Goal: Contribute content

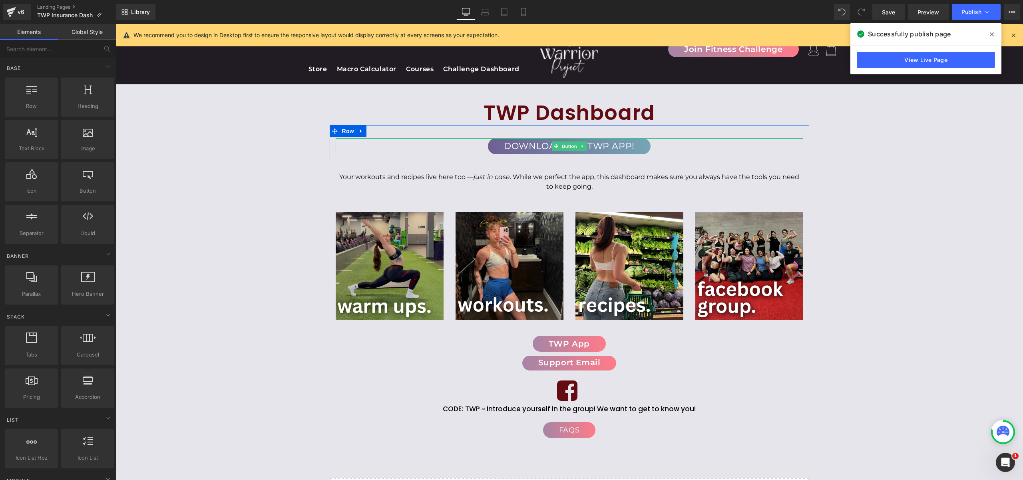
click at [605, 145] on span "Download The TWP App!" at bounding box center [569, 146] width 131 height 11
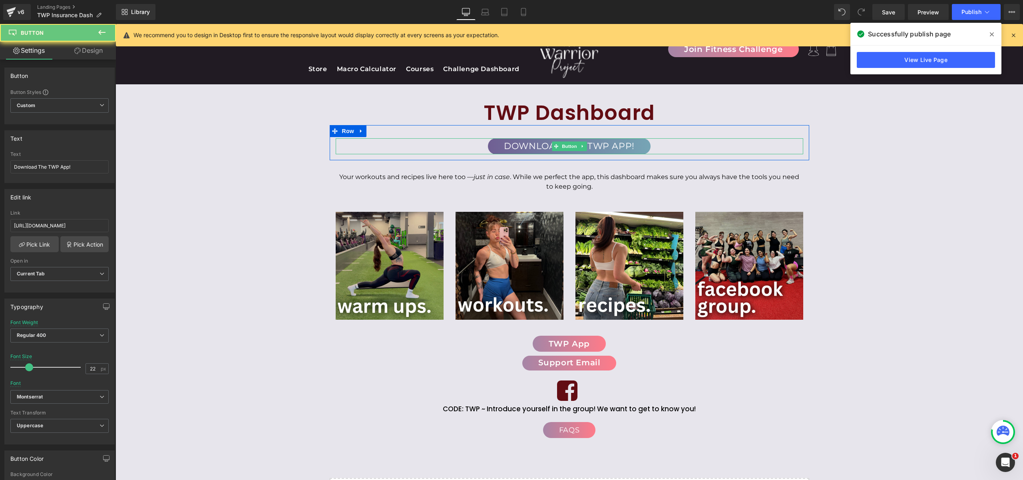
click at [610, 145] on span "Download The TWP App!" at bounding box center [569, 146] width 131 height 11
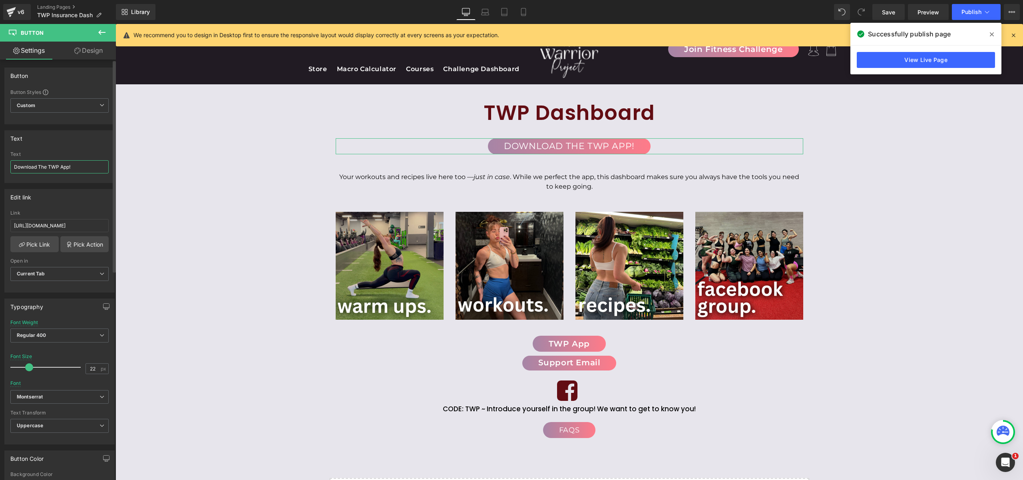
click at [59, 167] on input "Download The TWP App!" at bounding box center [59, 166] width 98 height 13
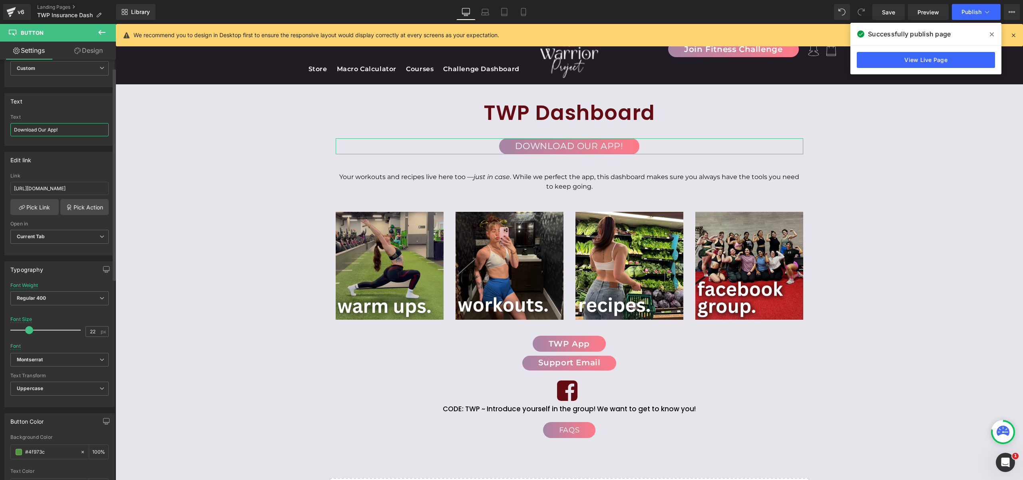
scroll to position [53, 0]
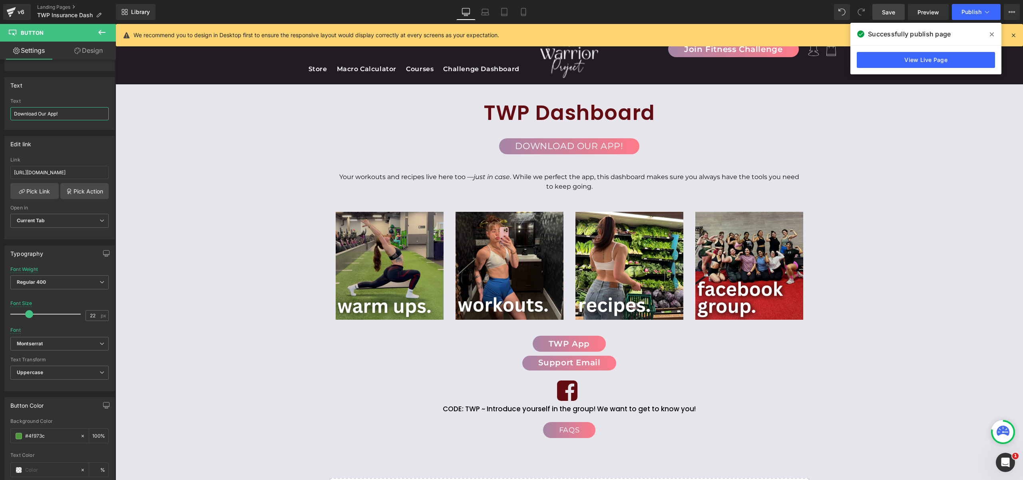
type input "Download Our App!"
click at [895, 8] on span "Save" at bounding box center [888, 12] width 13 height 8
click at [973, 14] on span "Publish" at bounding box center [972, 12] width 20 height 6
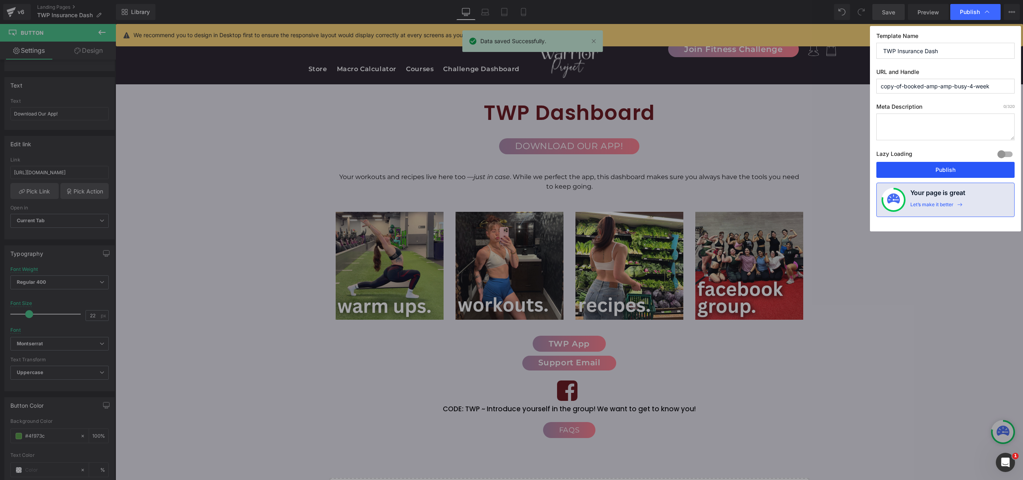
click at [926, 175] on button "Publish" at bounding box center [946, 170] width 138 height 16
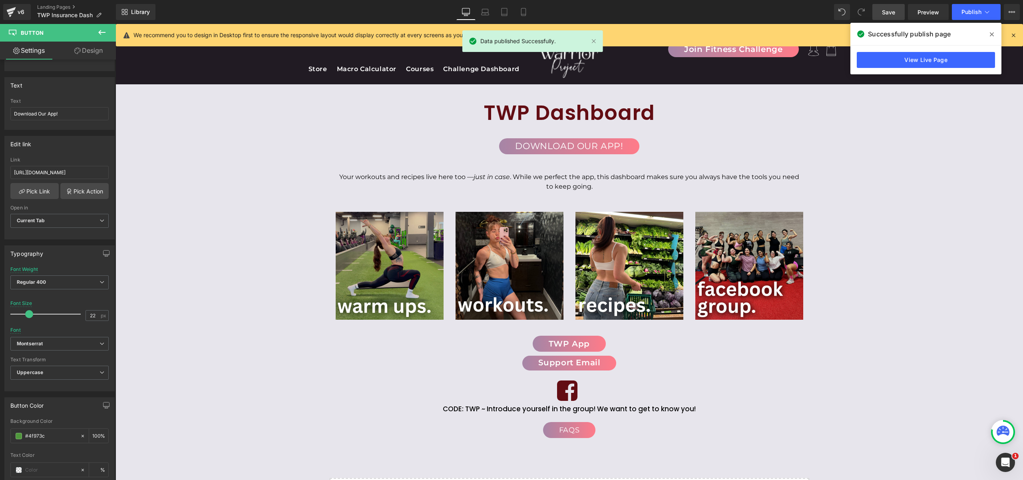
click at [906, 185] on div "TWP Dashboard Heading Download Our App! Button Row 33px Your workouts and recip…" at bounding box center [570, 314] width 908 height 460
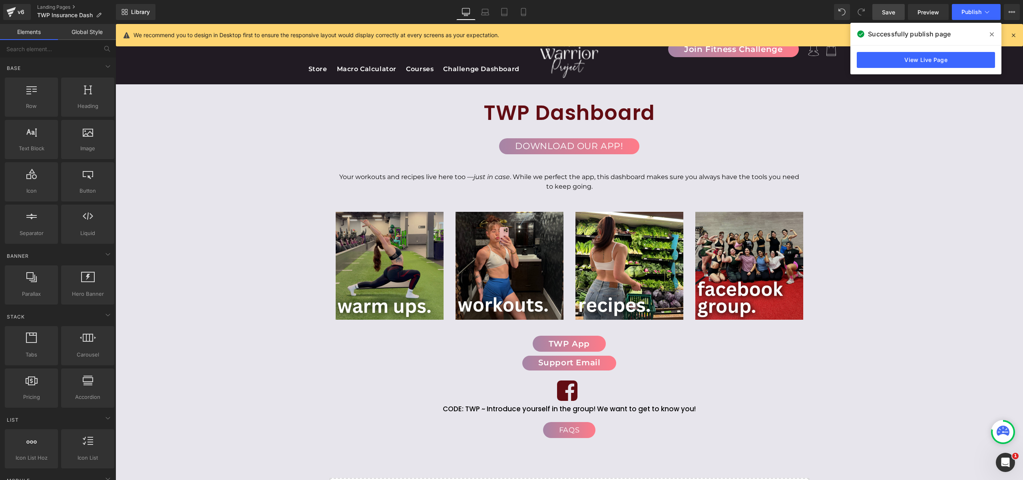
click at [992, 31] on icon at bounding box center [992, 34] width 4 height 6
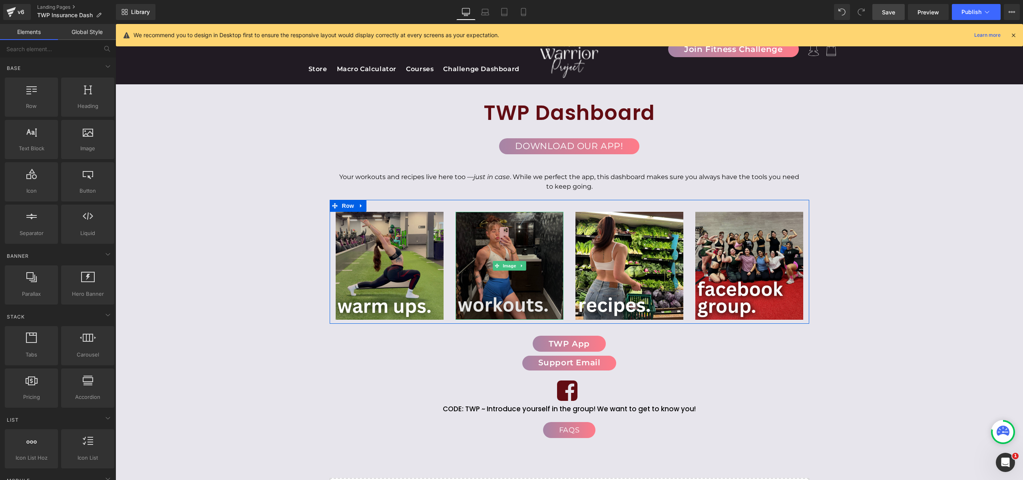
click at [486, 231] on img at bounding box center [510, 266] width 108 height 108
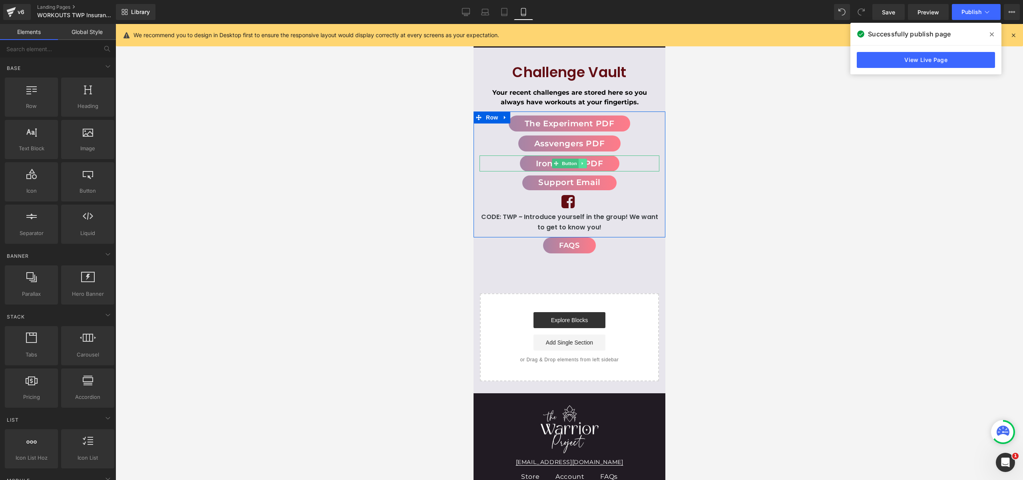
click at [582, 163] on icon at bounding box center [582, 163] width 1 height 3
click at [578, 163] on icon at bounding box center [578, 163] width 4 height 4
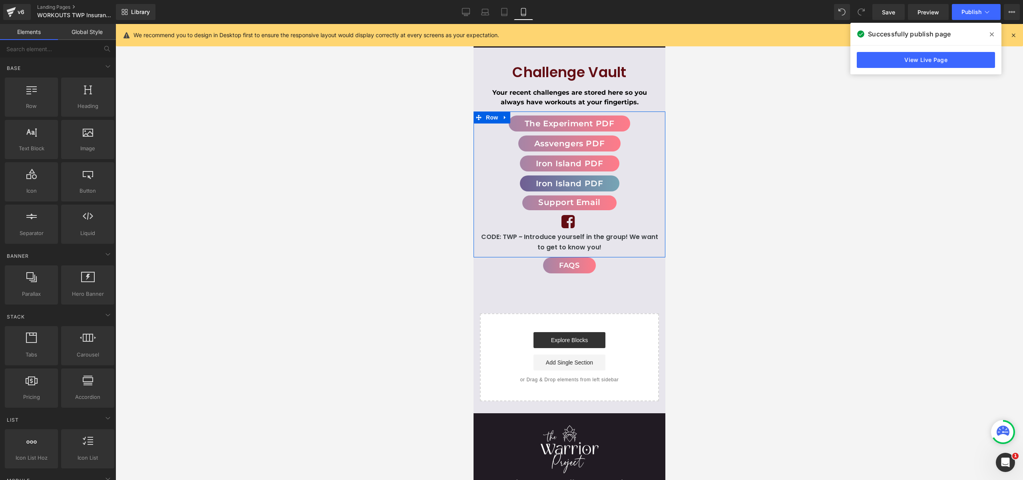
click at [565, 184] on span "Button" at bounding box center [569, 184] width 18 height 10
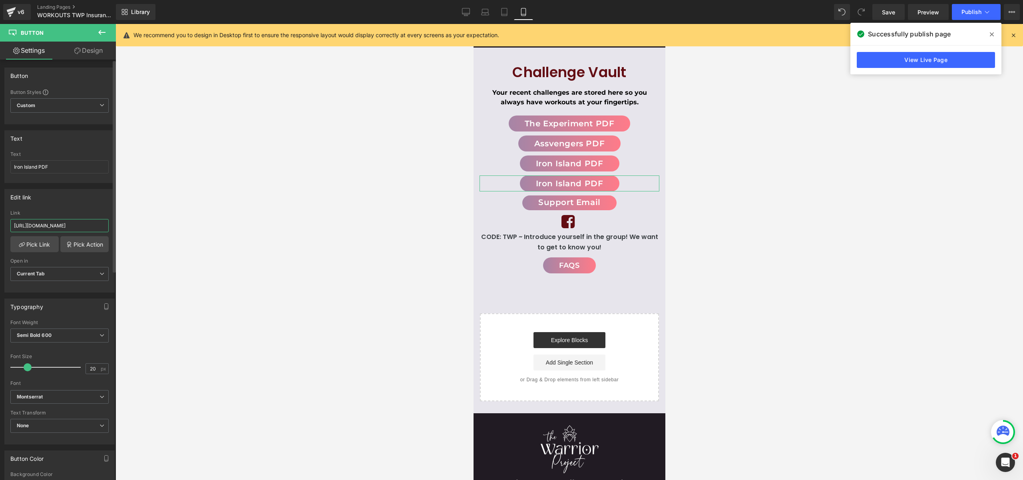
click at [57, 223] on input "[URL][DOMAIN_NAME]" at bounding box center [59, 225] width 98 height 13
click at [42, 226] on input "OG Booked & Busy" at bounding box center [59, 221] width 98 height 13
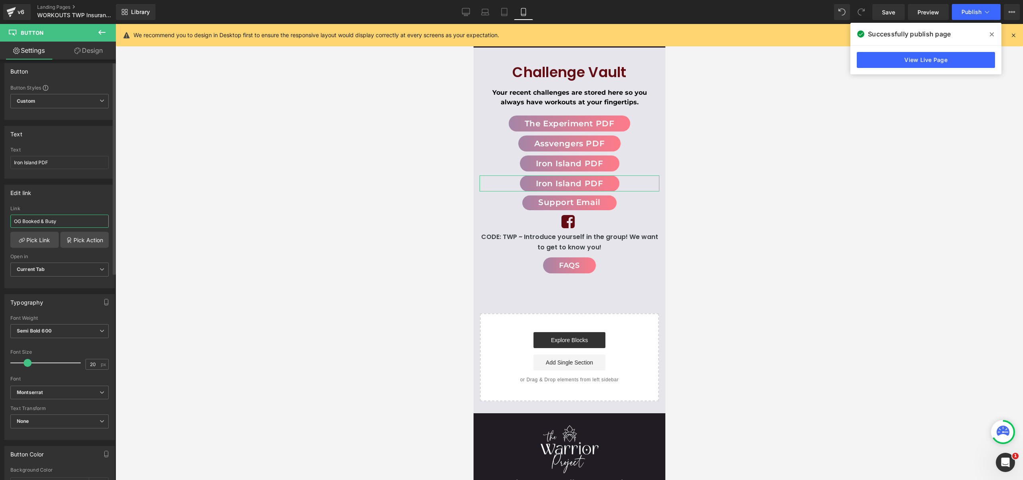
click at [42, 226] on input "OG Booked & Busy" at bounding box center [59, 221] width 98 height 13
paste input "[URL][DOMAIN_NAME]"
type input "[URL][DOMAIN_NAME]"
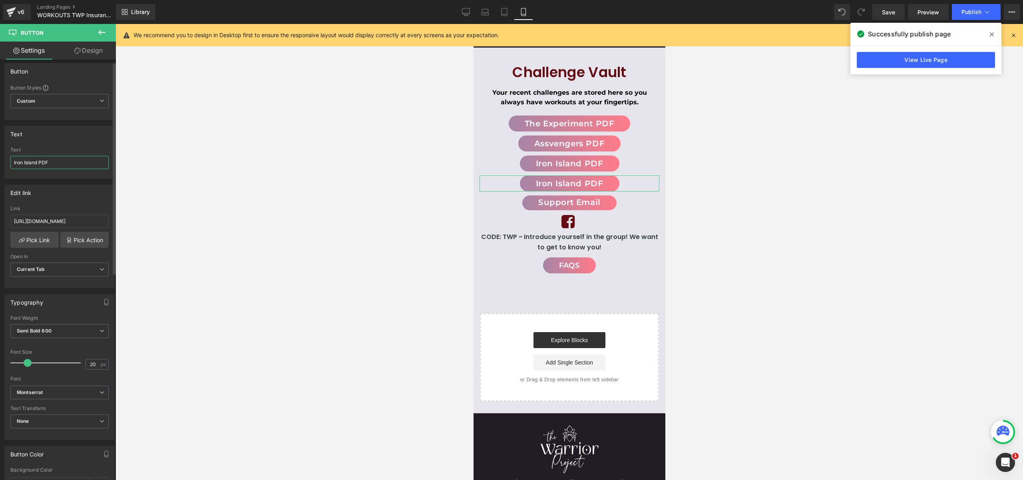
scroll to position [0, 0]
click at [54, 160] on input "Iron Island PDF" at bounding box center [59, 162] width 98 height 13
click at [20, 161] on input "OGBooked & Busy" at bounding box center [59, 162] width 98 height 13
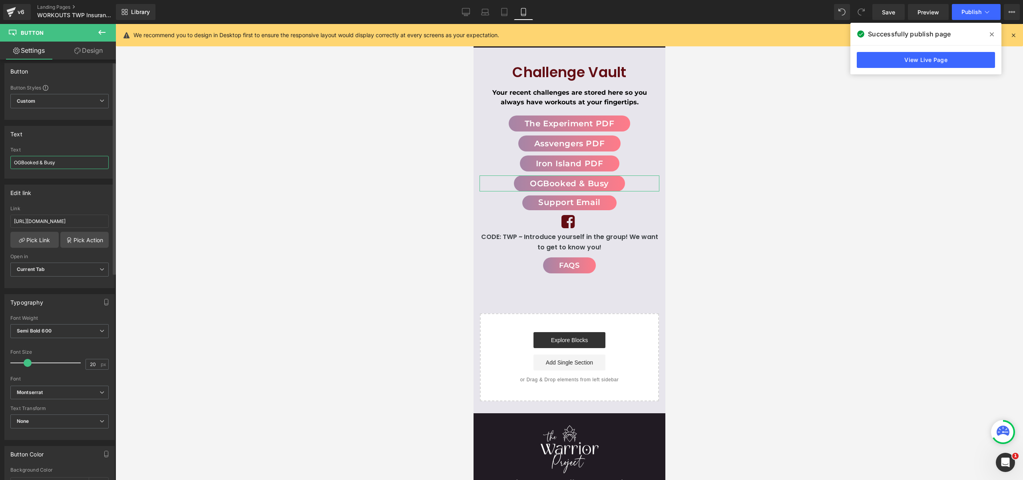
type input "OG Booked & Busy"
click at [573, 201] on span "Button" at bounding box center [569, 203] width 18 height 10
click at [47, 169] on input "Support Email" at bounding box center [59, 166] width 98 height 13
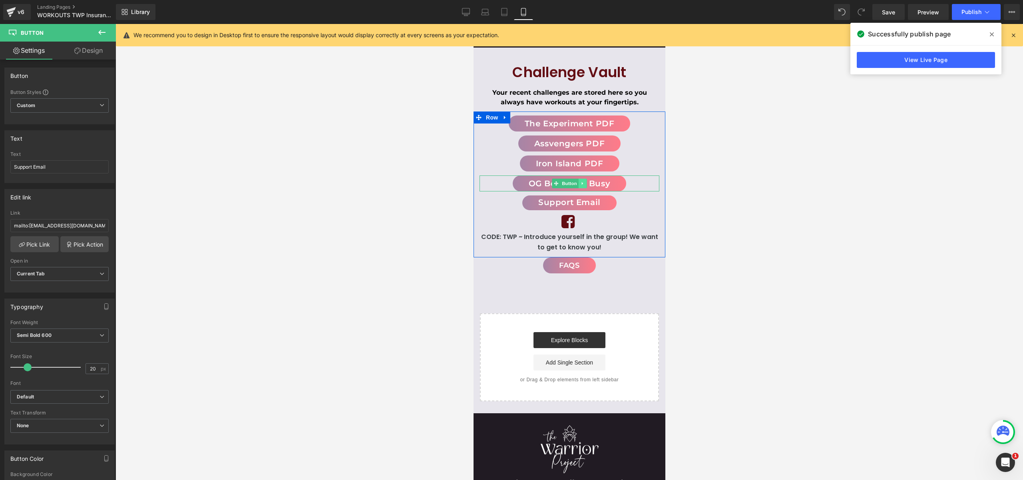
click at [585, 183] on link at bounding box center [582, 184] width 8 height 10
click at [580, 181] on link at bounding box center [578, 184] width 8 height 10
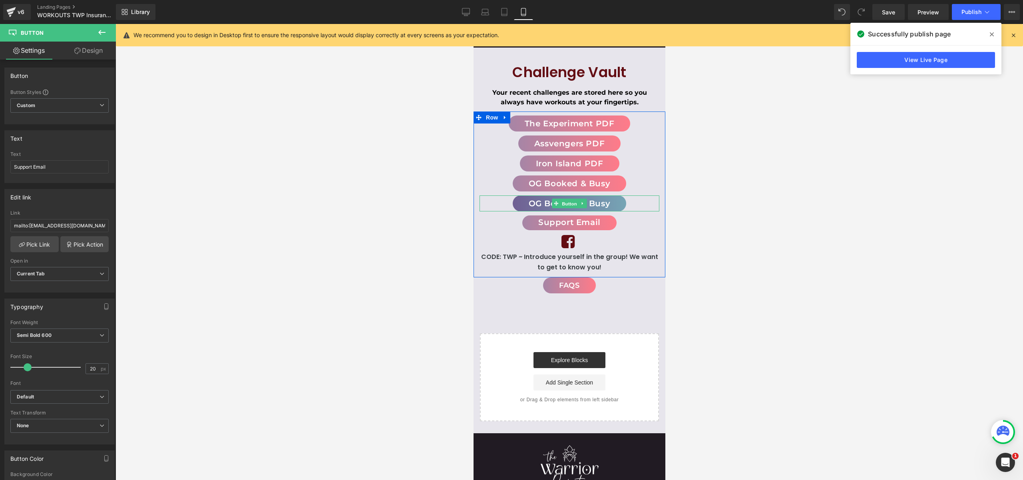
click at [569, 203] on span "Button" at bounding box center [569, 204] width 18 height 10
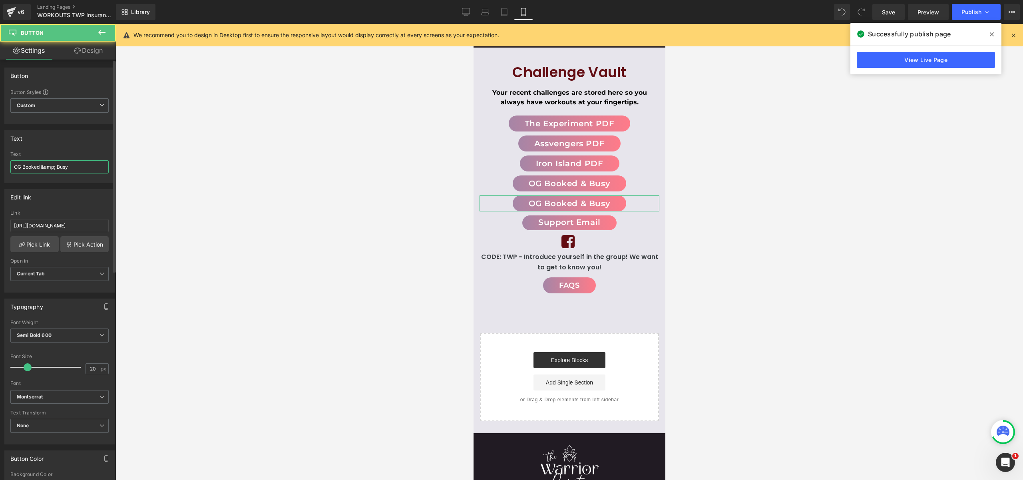
click at [51, 167] on input "OG Booked &amp; Busy" at bounding box center [59, 166] width 98 height 13
type input "The Warrior Project Program"
click at [54, 224] on input "[URL][DOMAIN_NAME]" at bounding box center [59, 225] width 98 height 13
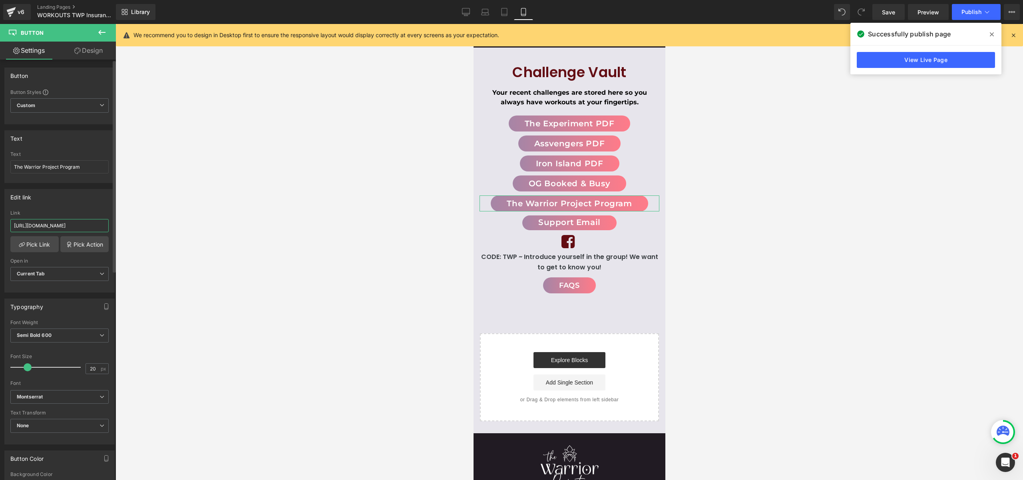
click at [54, 224] on input "[URL][DOMAIN_NAME]" at bounding box center [59, 225] width 98 height 13
paste input "The_Warrior_Project_Challenge.pdf?v=1679586805"
type input "[URL][DOMAIN_NAME]"
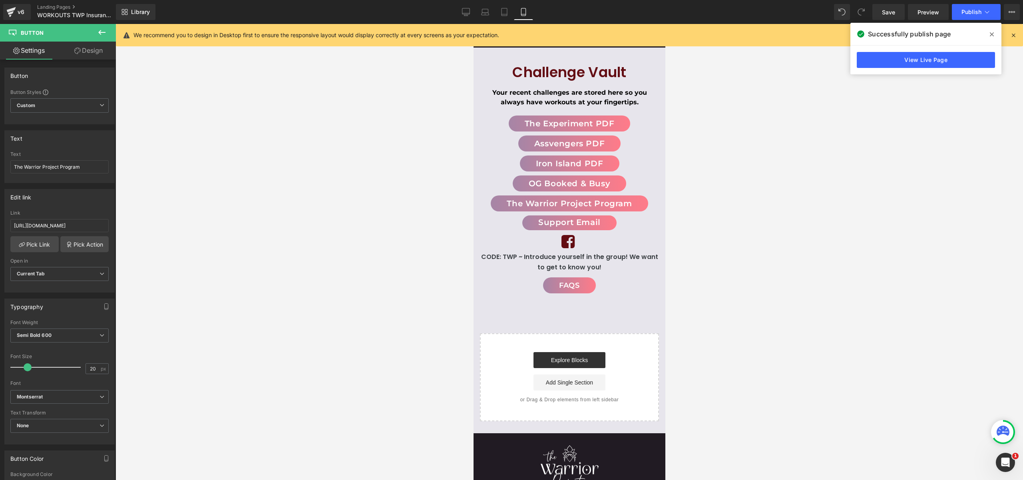
click at [292, 202] on div at bounding box center [570, 252] width 908 height 456
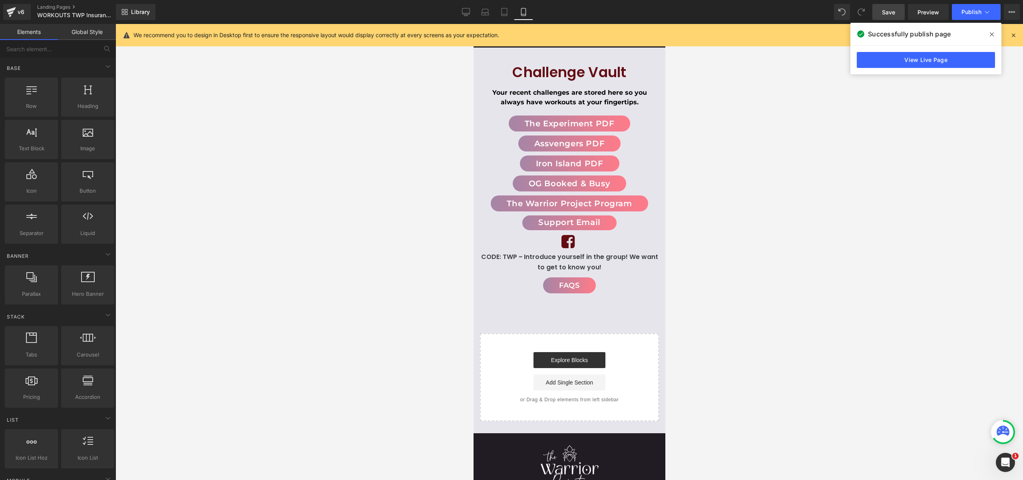
click at [902, 13] on link "Save" at bounding box center [889, 12] width 32 height 16
click at [979, 14] on span "Publish" at bounding box center [972, 12] width 20 height 6
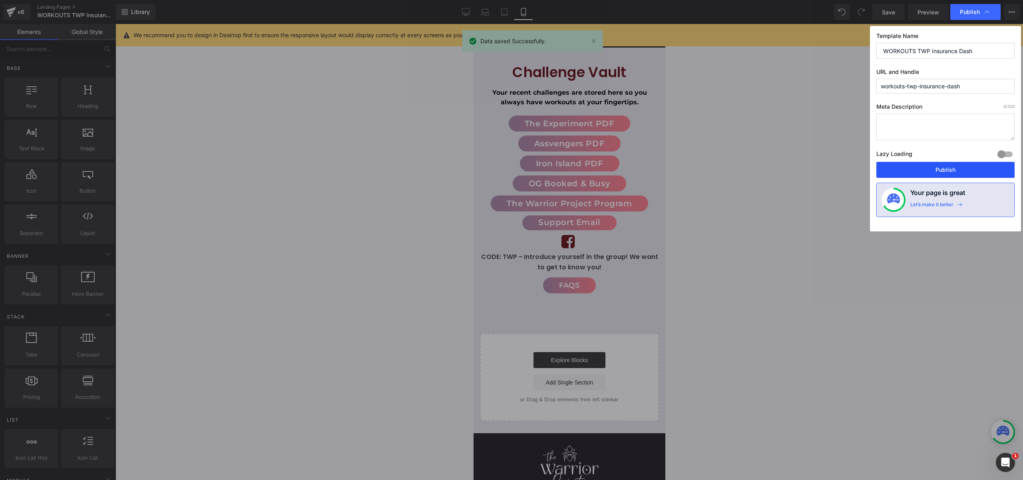
click at [960, 171] on button "Publish" at bounding box center [946, 170] width 138 height 16
